Goal: Task Accomplishment & Management: Manage account settings

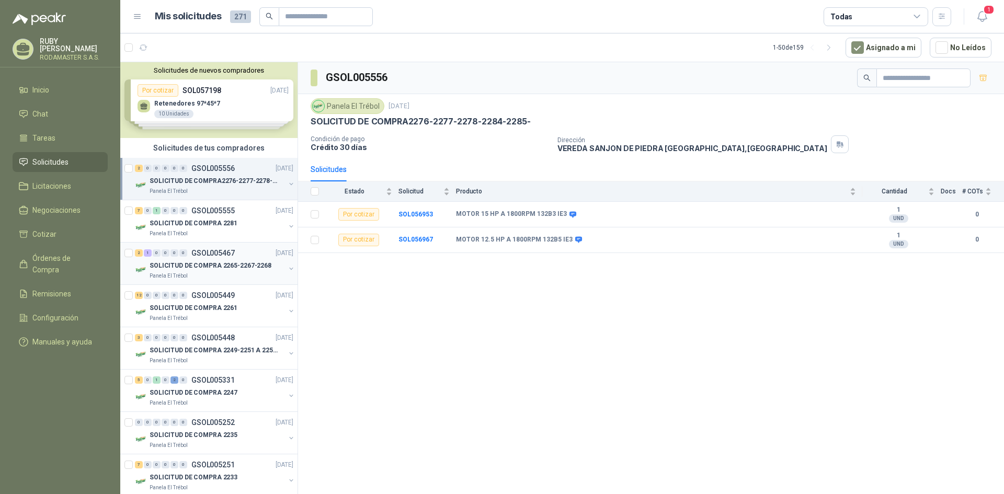
click at [217, 262] on p "SOLICITUD DE COMPRA 2265-2267-2268" at bounding box center [211, 266] width 122 height 10
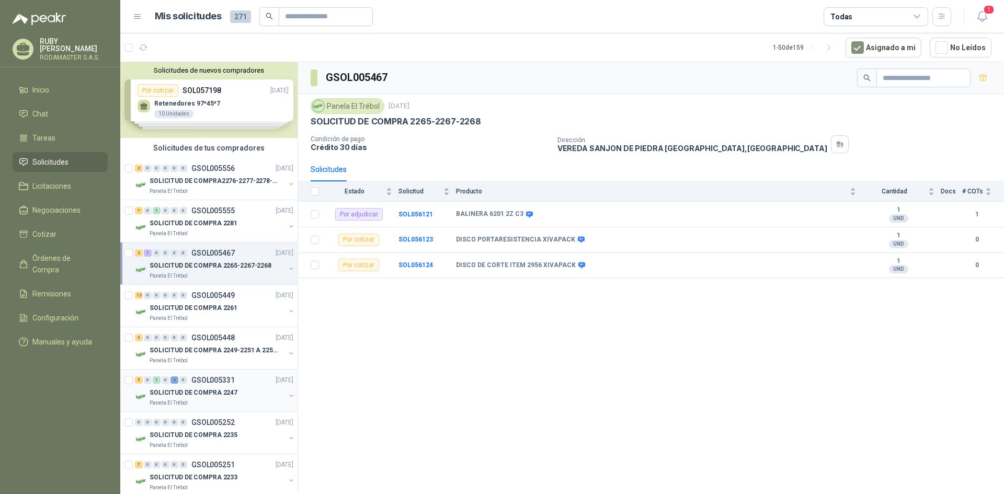
click at [209, 370] on div "5 0 1 0 2 0 GSOL005331 08/09/25 SOLICITUD DE COMPRA 2247 Panela El Trébol" at bounding box center [208, 391] width 177 height 42
click at [211, 393] on p "SOLICITUD DE COMPRA 2247" at bounding box center [194, 393] width 88 height 10
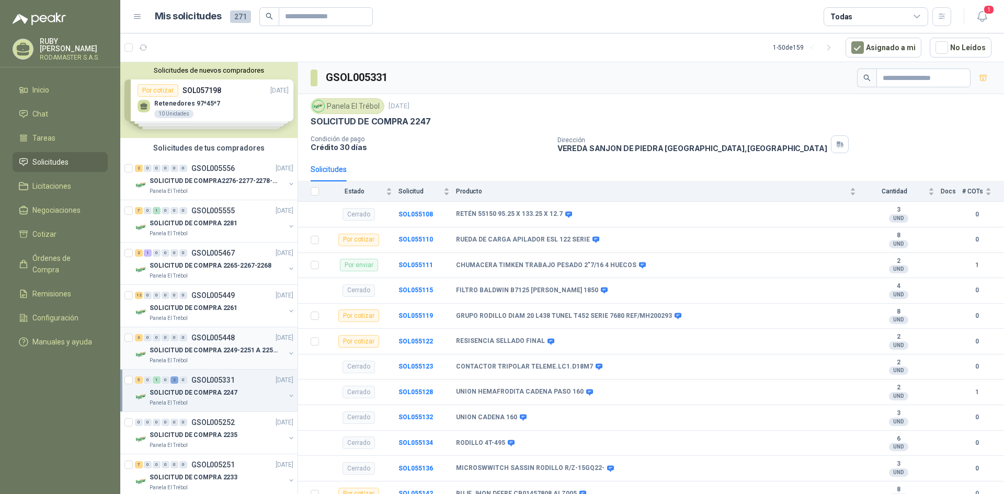
click at [208, 354] on p "SOLICITUD DE COMPRA 2249-2251 A 2256-2258 Y 2262" at bounding box center [215, 351] width 130 height 10
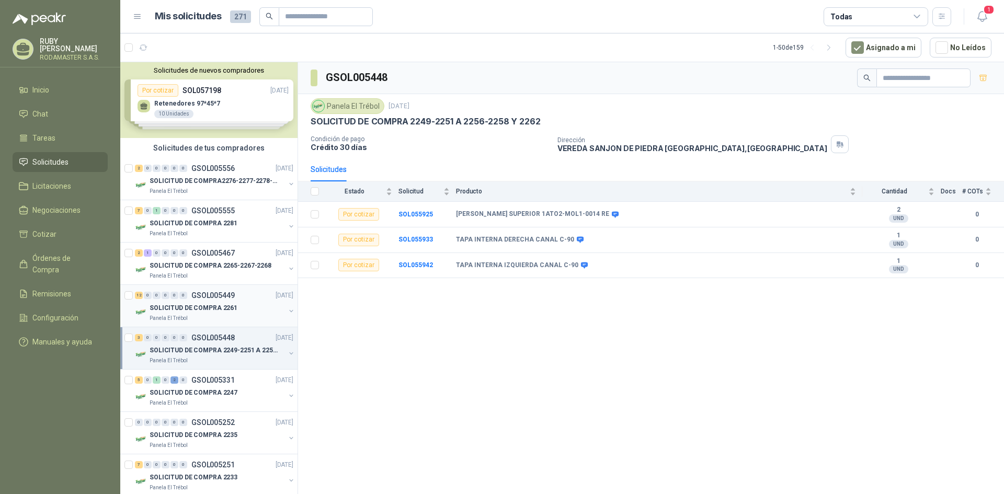
click at [208, 309] on p "SOLICITUD DE COMPRA 2261" at bounding box center [194, 308] width 88 height 10
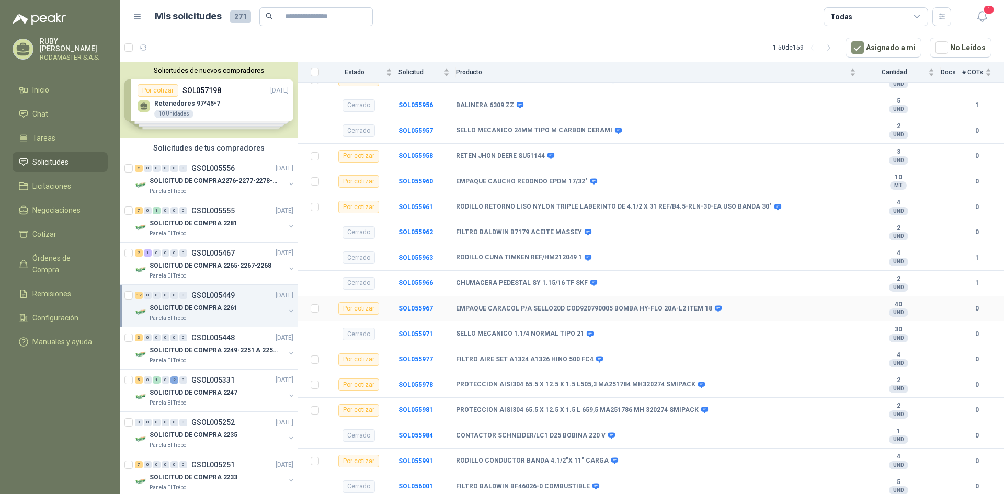
scroll to position [263, 0]
click at [199, 270] on p "SOLICITUD DE COMPRA 2265-2267-2268" at bounding box center [211, 266] width 122 height 10
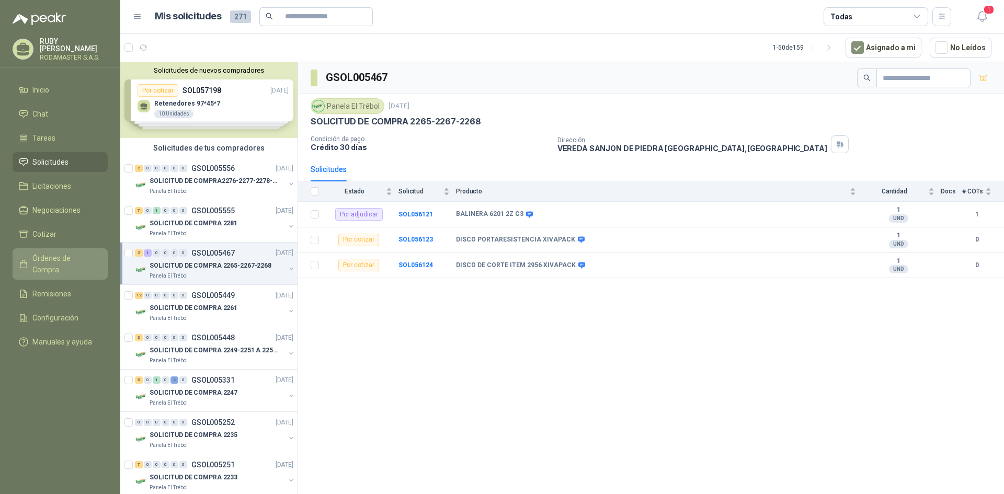
click at [56, 260] on span "Órdenes de Compra" at bounding box center [64, 264] width 65 height 23
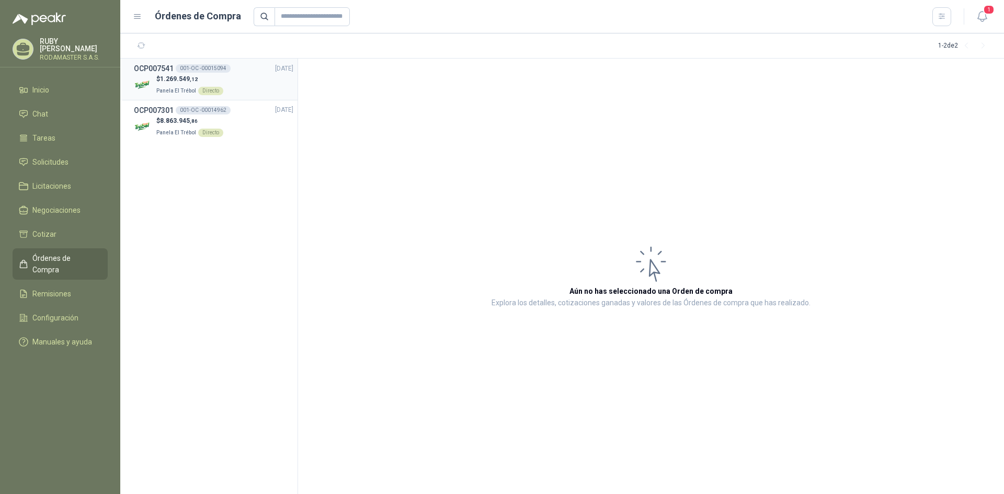
click at [186, 84] on p "Panela El Trébol Directo" at bounding box center [189, 90] width 67 height 12
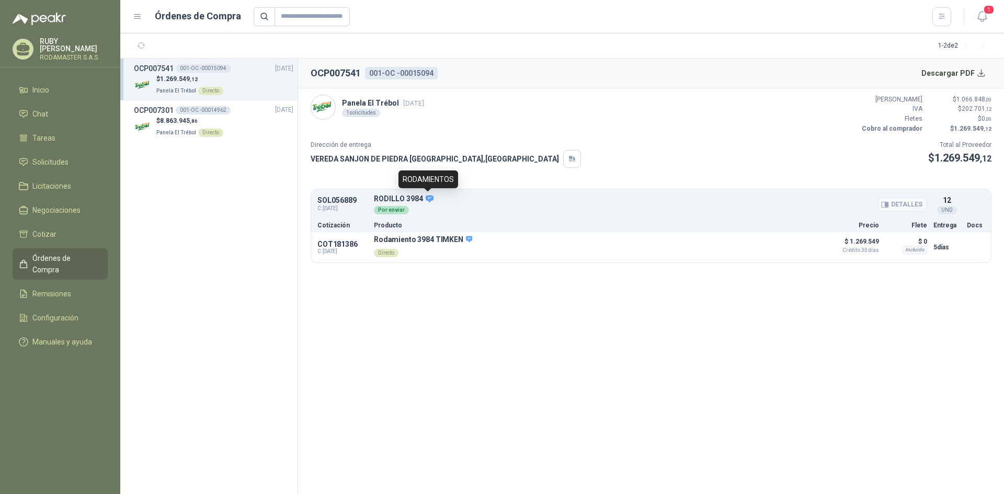
click at [426, 199] on icon at bounding box center [430, 198] width 8 height 7
click at [800, 250] on button "Detalles" at bounding box center [796, 247] width 49 height 14
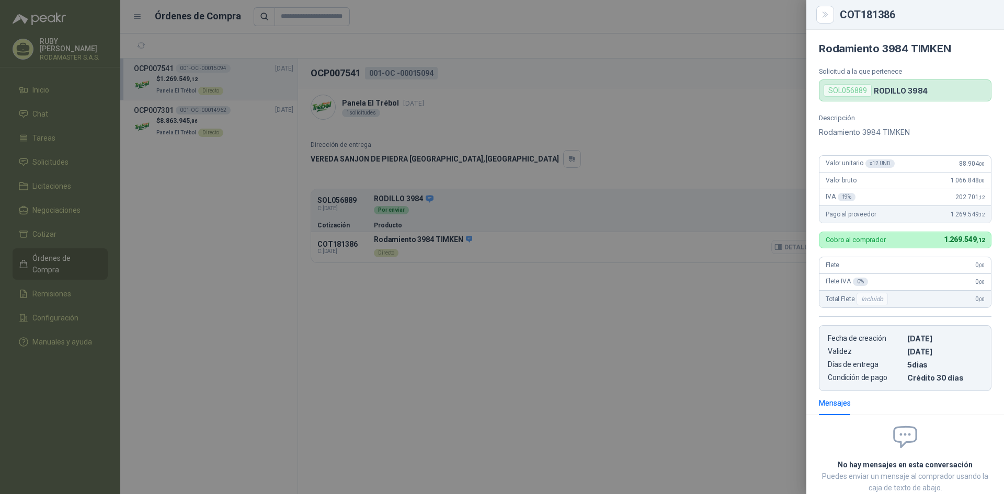
scroll to position [65, 0]
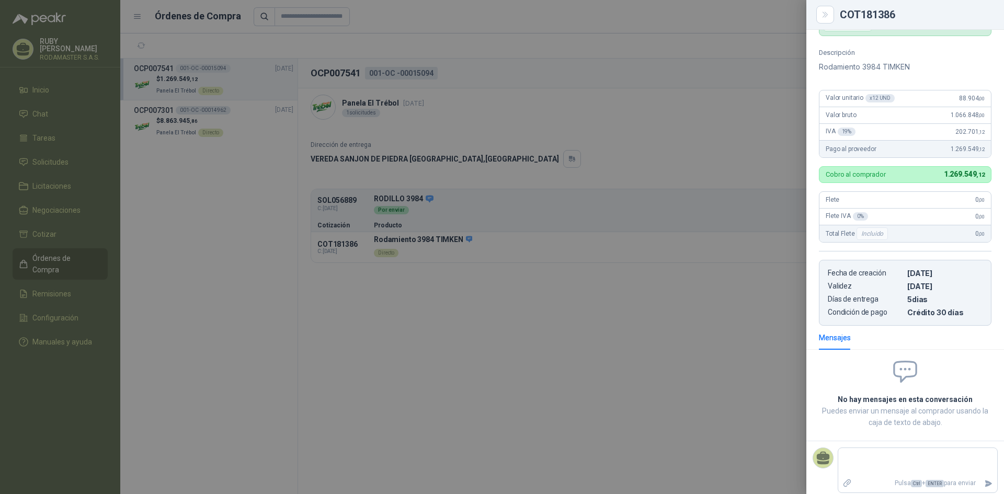
click at [709, 285] on div at bounding box center [502, 247] width 1004 height 494
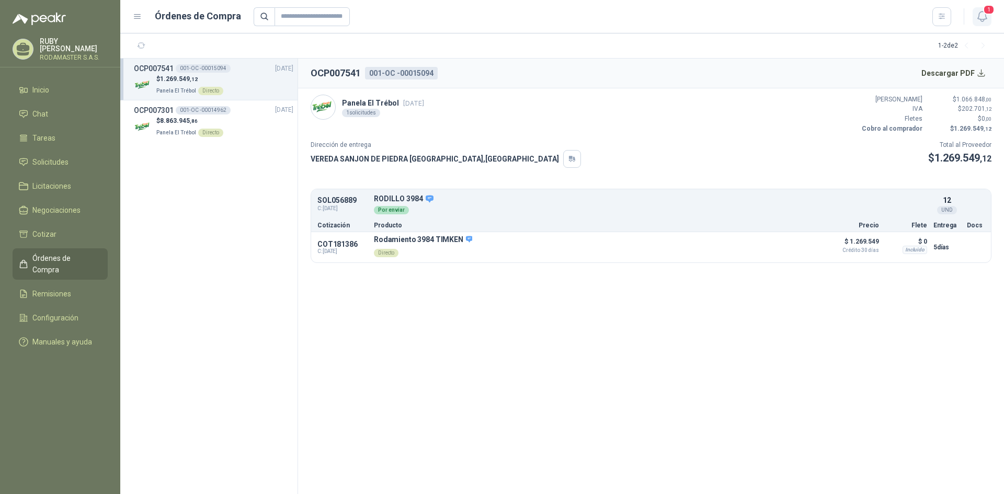
click at [987, 7] on span "1" at bounding box center [989, 10] width 12 height 10
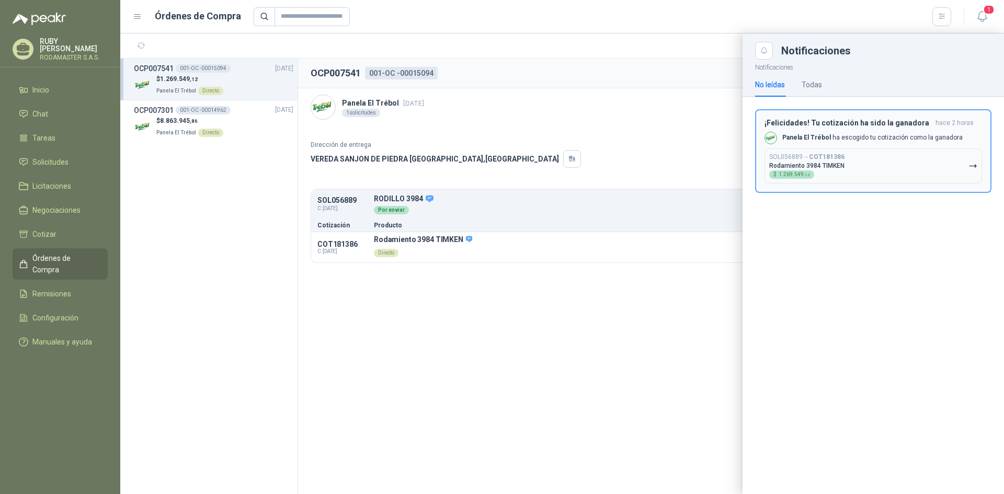
click at [868, 164] on button "SOL056889 → COT181386 Rodamiento 3984 TIMKEN $ 1.269.549 ,12" at bounding box center [874, 166] width 218 height 35
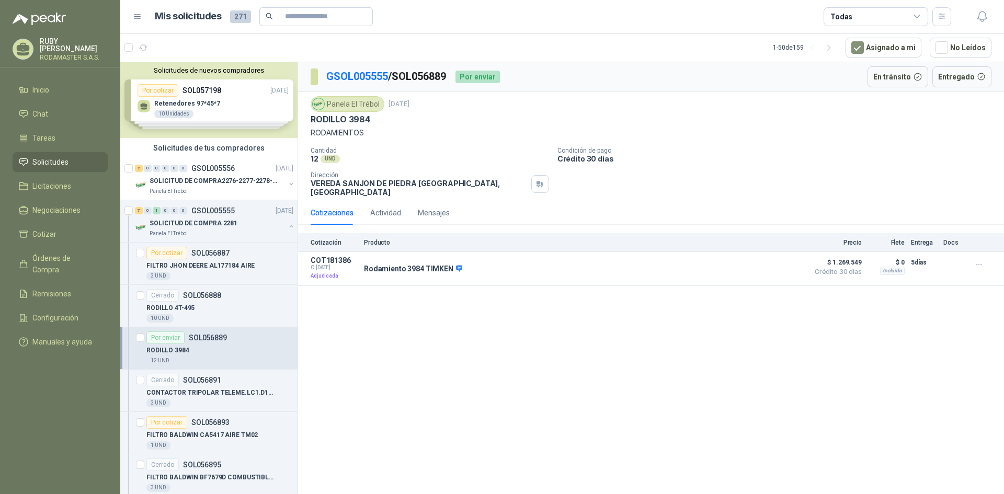
click at [32, 39] on div "RUBY GOMEZ RODAMASTER S.A.S." at bounding box center [60, 49] width 95 height 23
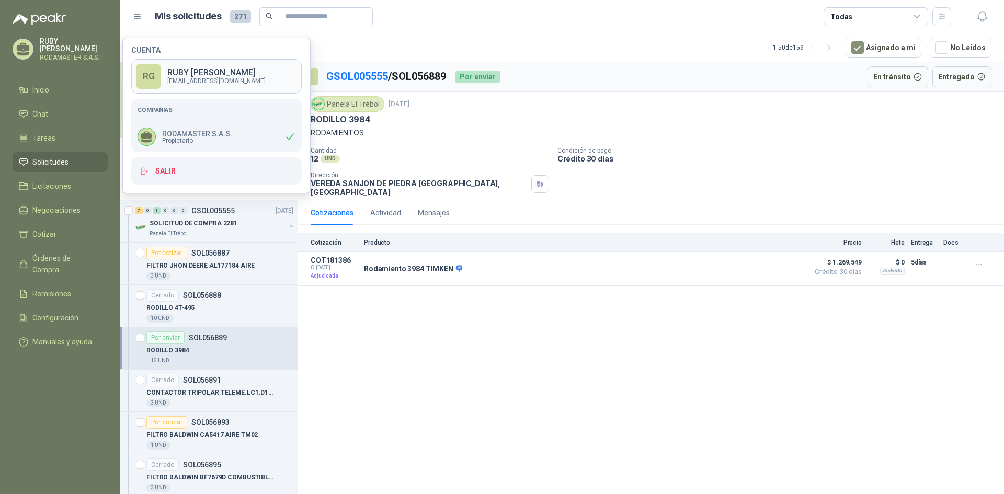
click at [166, 74] on link "RG RUBY GOMEZ ventas@rodamaster.co" at bounding box center [216, 76] width 171 height 35
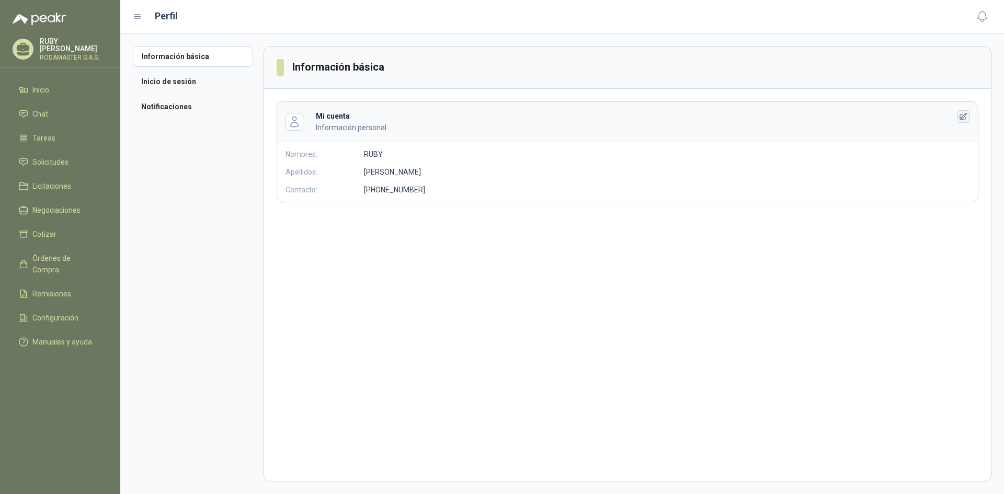
click at [967, 120] on icon "button" at bounding box center [963, 116] width 9 height 9
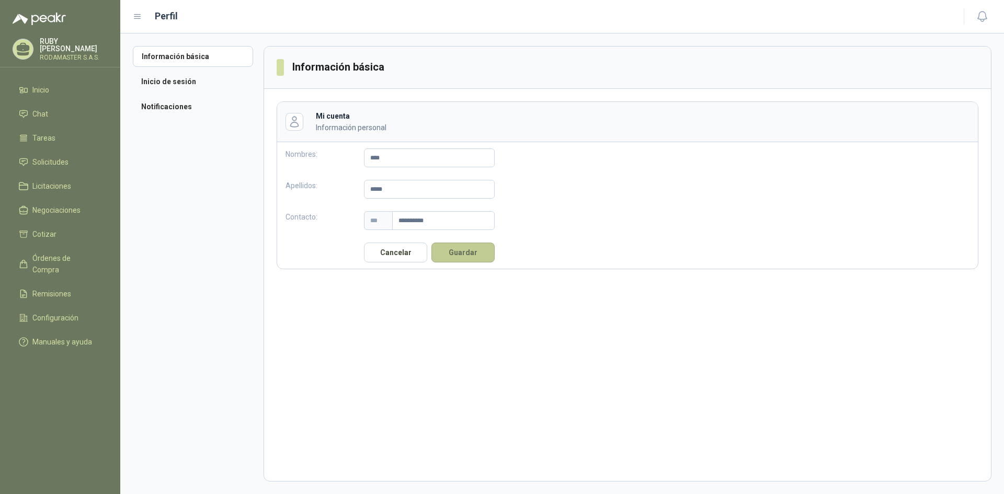
click at [481, 259] on button "Guardar" at bounding box center [463, 253] width 63 height 20
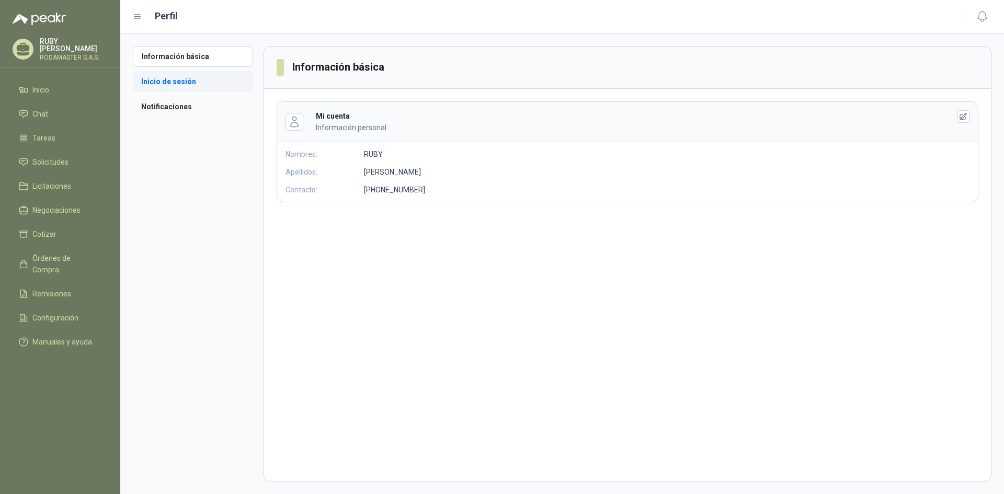
click at [197, 79] on li "Inicio de sesión" at bounding box center [193, 81] width 120 height 21
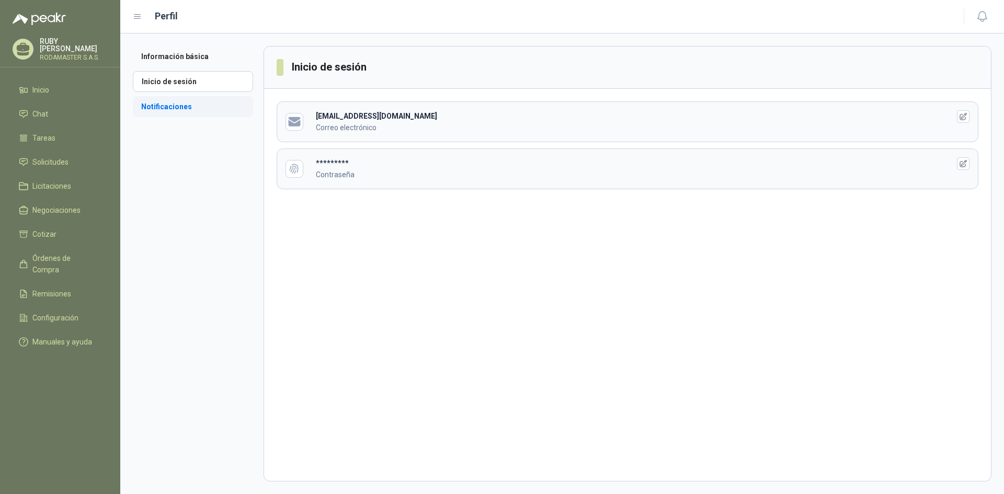
click at [194, 105] on li "Notificaciones" at bounding box center [193, 106] width 120 height 21
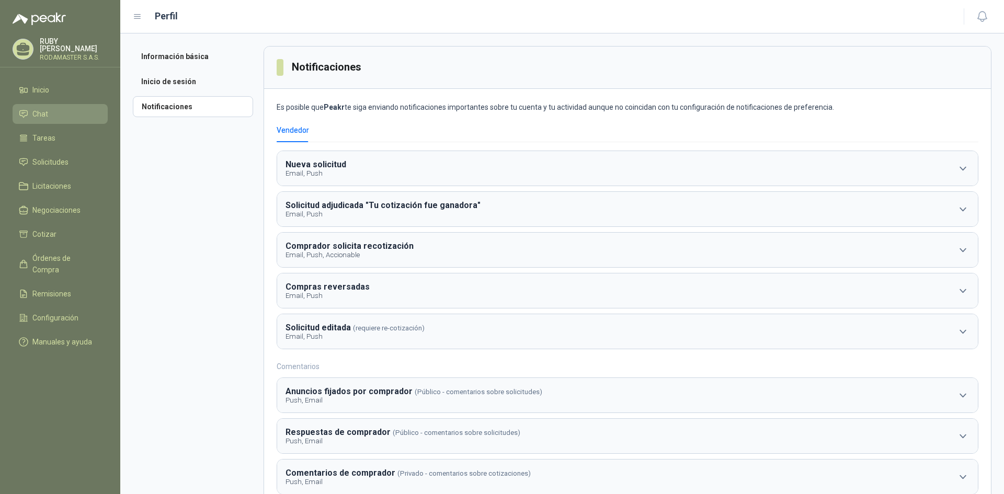
click at [65, 116] on li "Chat" at bounding box center [60, 114] width 83 height 12
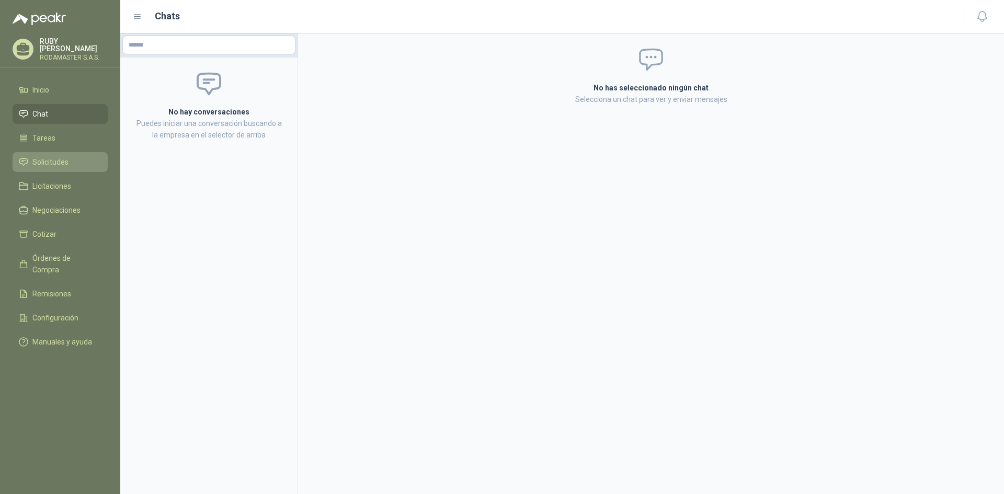
click at [64, 164] on span "Solicitudes" at bounding box center [50, 162] width 36 height 12
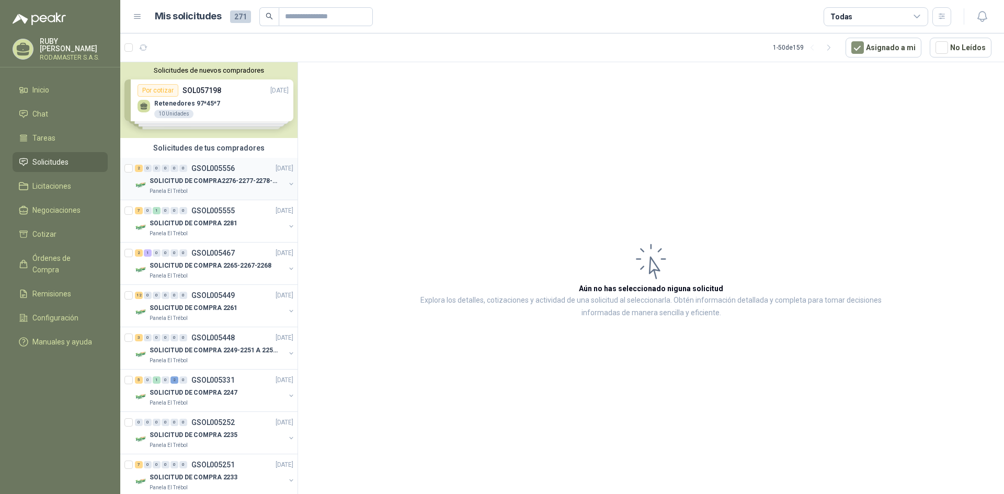
click at [223, 184] on p "SOLICITUD DE COMPRA2276-2277-2278-2284-2285-" at bounding box center [215, 181] width 130 height 10
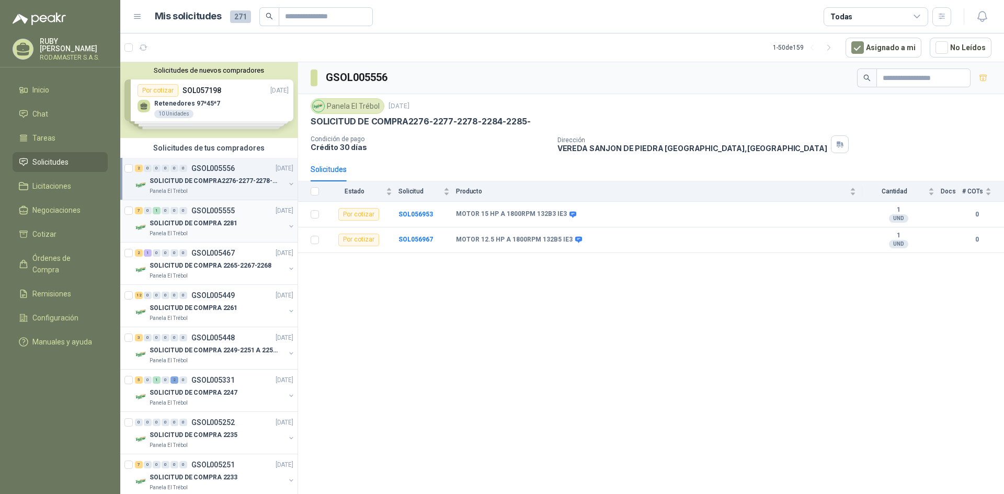
click at [213, 208] on p "GSOL005555" at bounding box center [212, 210] width 43 height 7
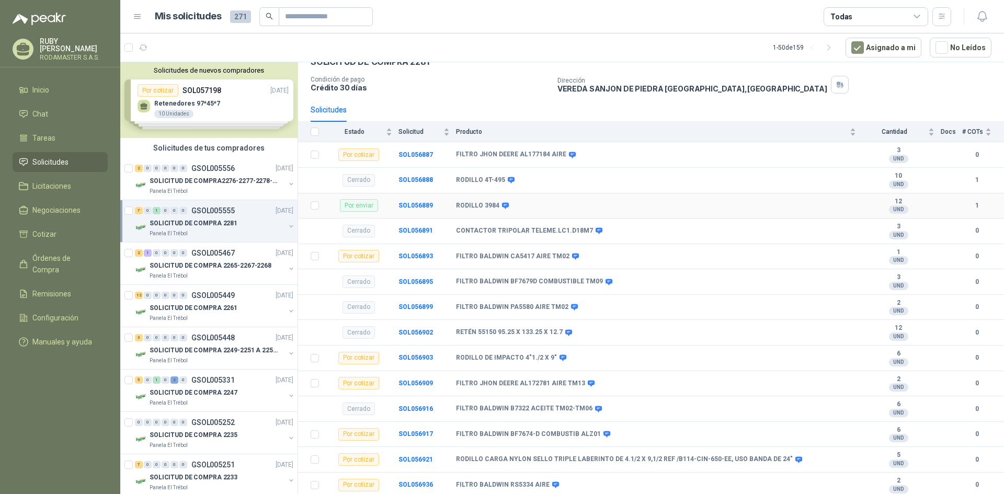
scroll to position [60, 0]
